Goal: Obtain resource: Download file/media

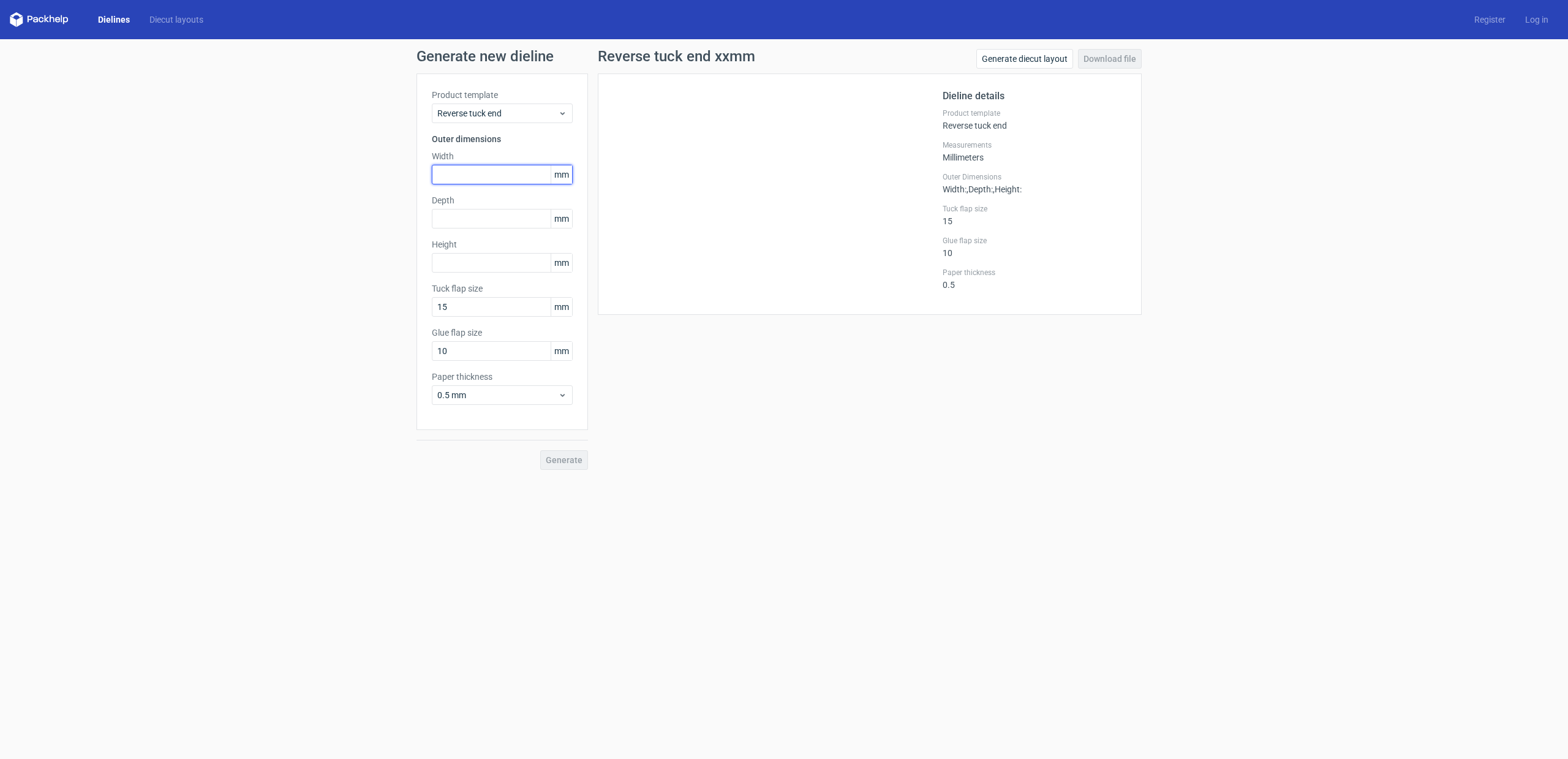
click at [495, 180] on input "text" at bounding box center [502, 174] width 141 height 20
type input "53"
type input "1"
type input "0"
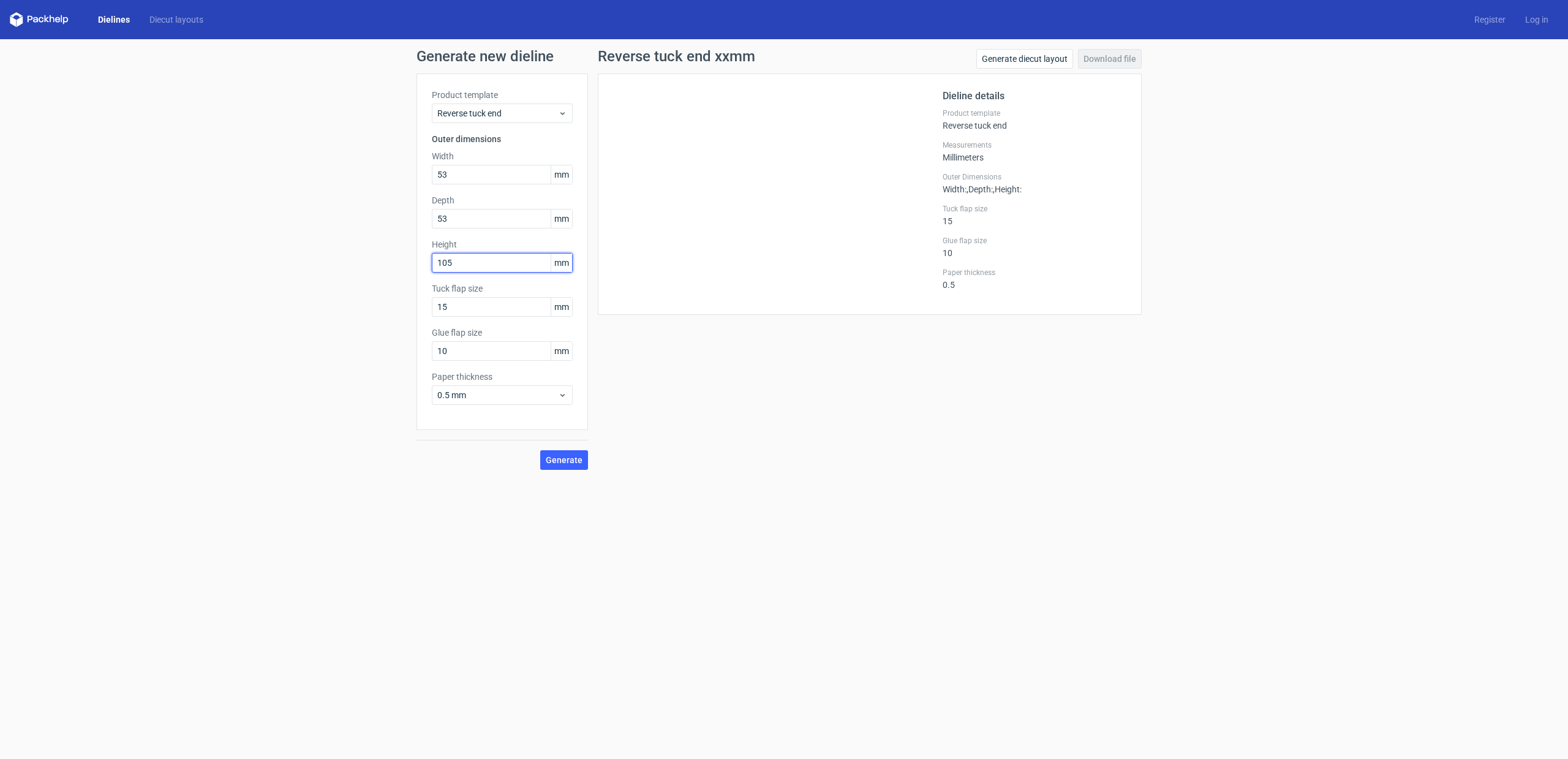
type input "105"
type input "10"
click at [573, 464] on span "Generate" at bounding box center [564, 460] width 37 height 9
click at [1102, 61] on link "Download file" at bounding box center [1110, 59] width 64 height 20
